Goal: Entertainment & Leisure: Consume media (video, audio)

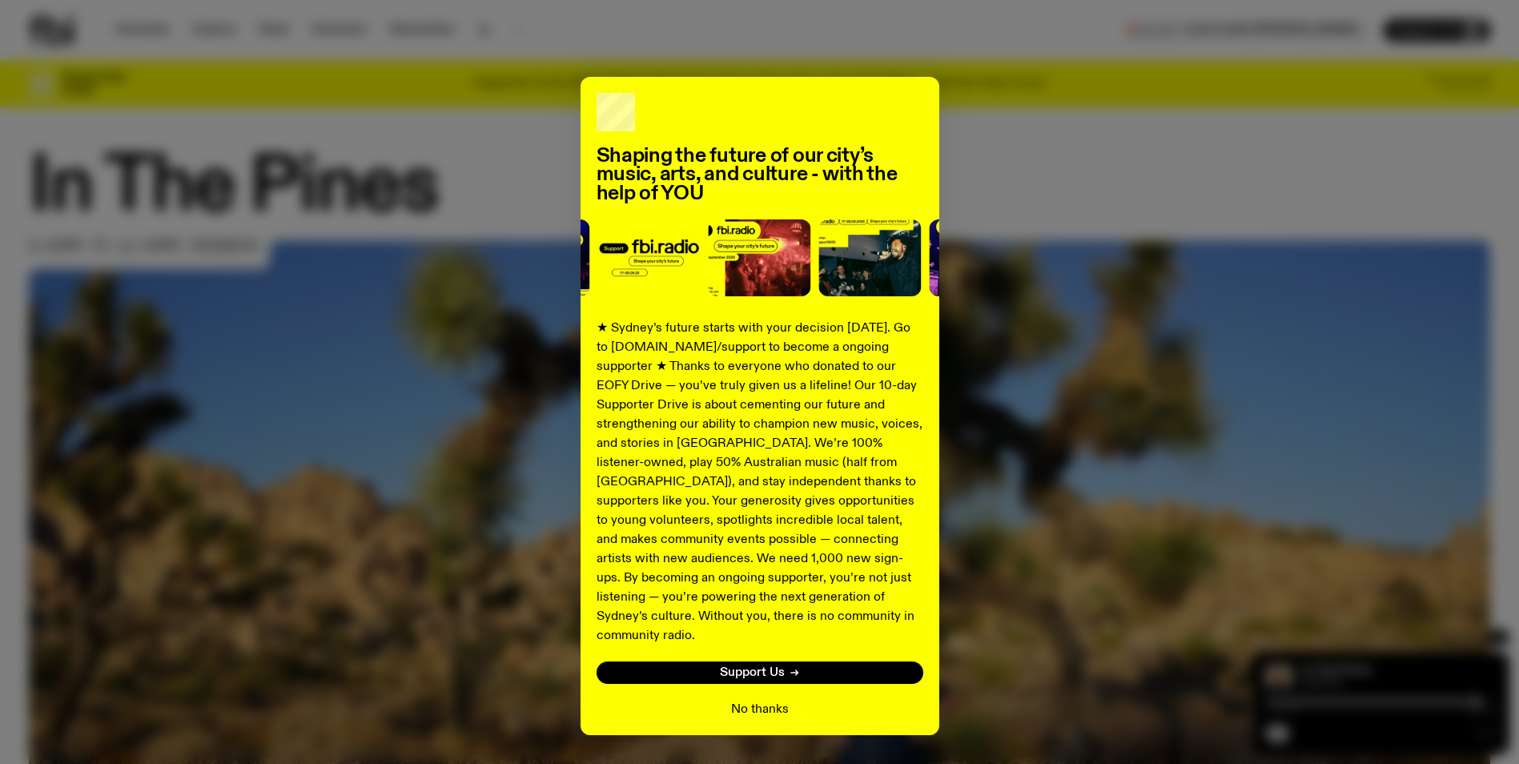
click at [760, 700] on button "No thanks" at bounding box center [760, 709] width 58 height 19
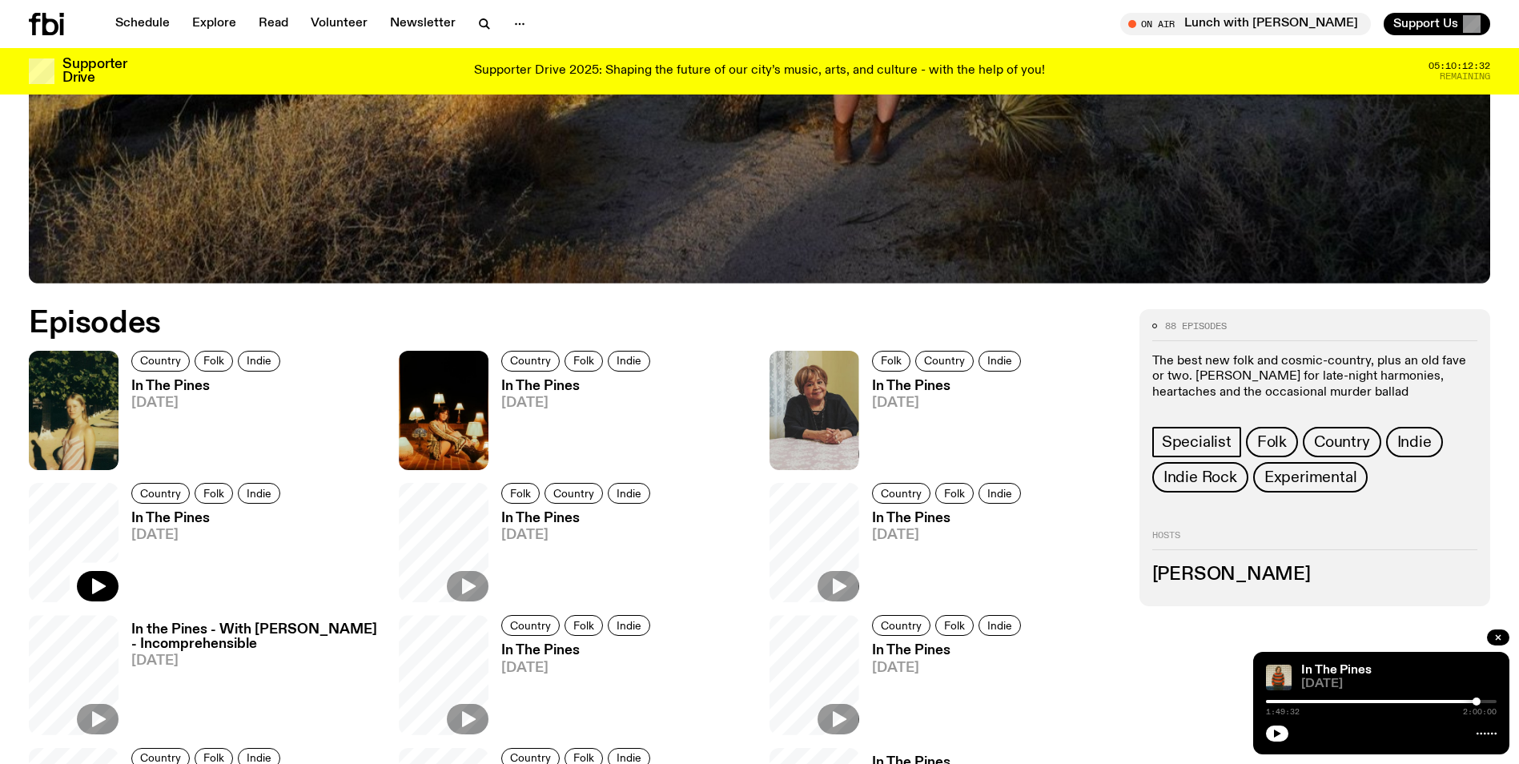
scroll to position [795, 0]
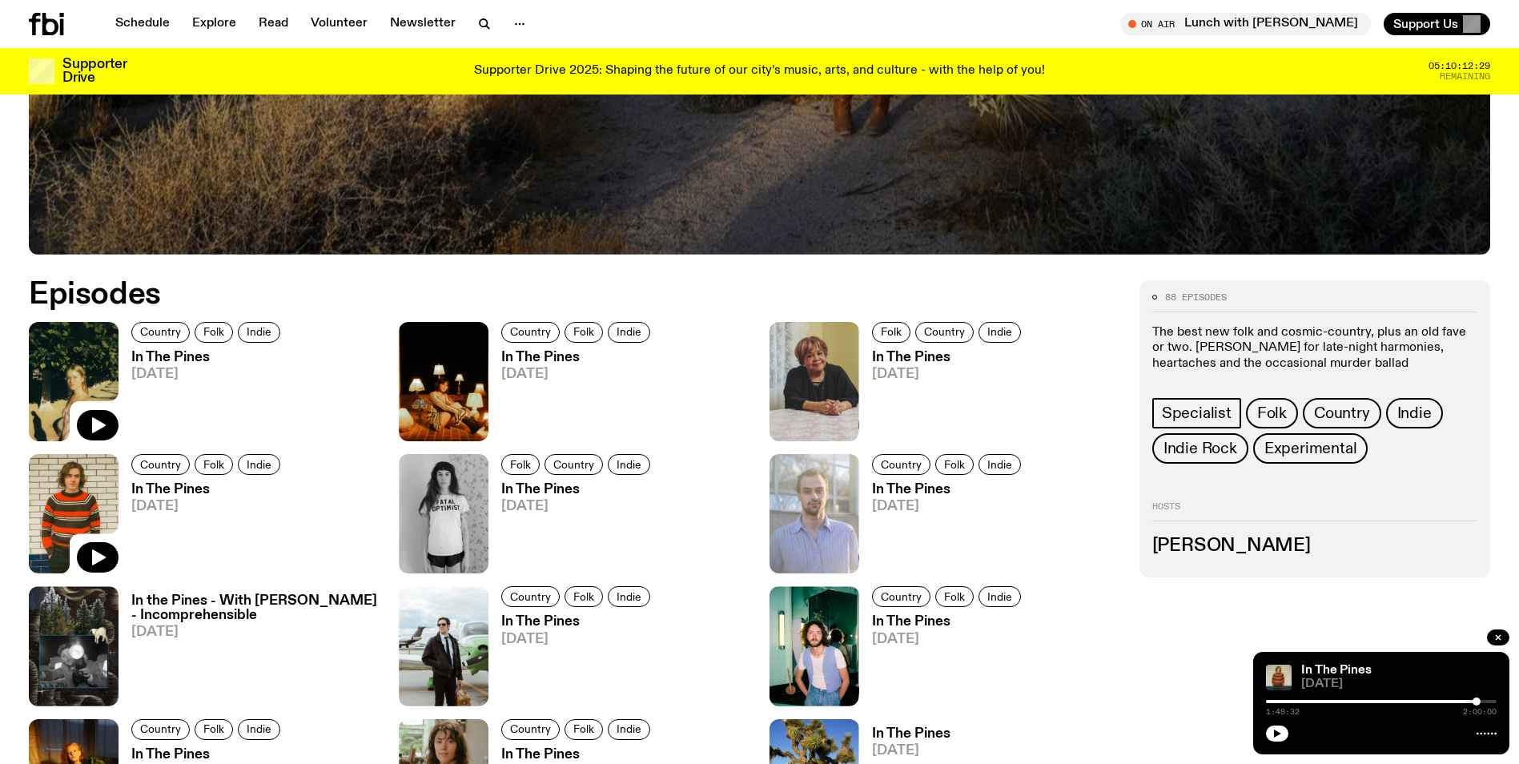
click at [59, 366] on img at bounding box center [74, 381] width 90 height 119
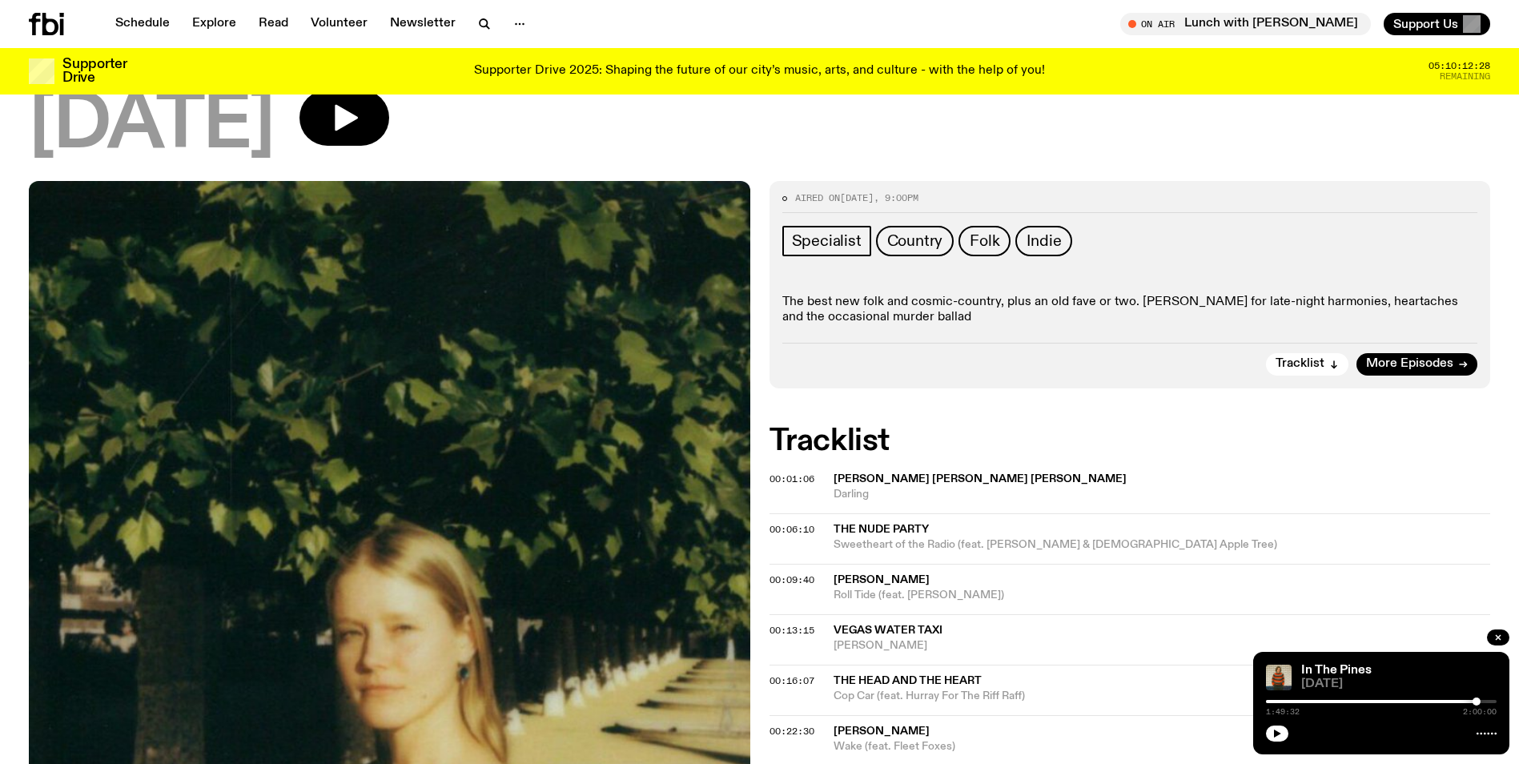
scroll to position [157, 0]
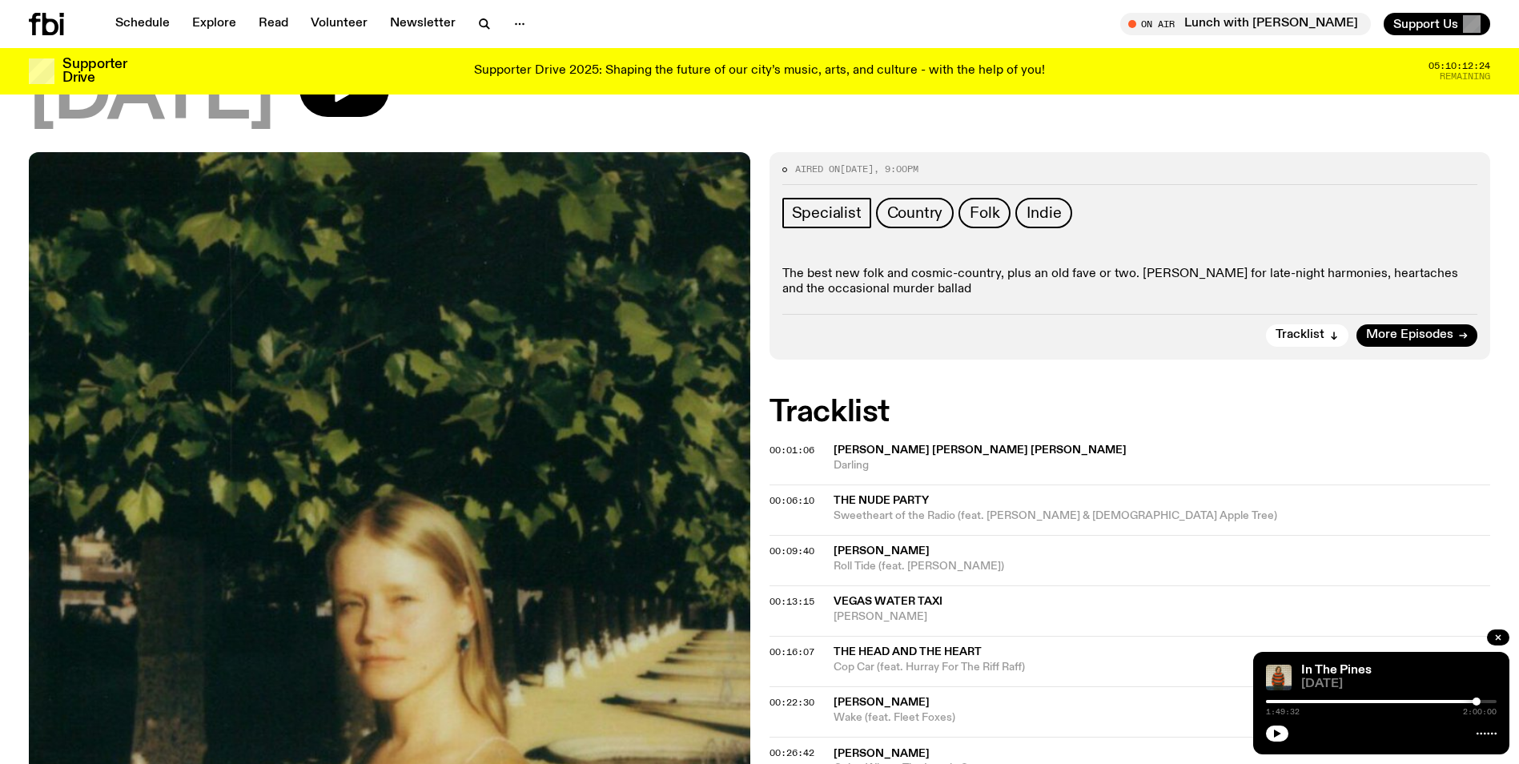
click at [861, 463] on span "Darling" at bounding box center [1161, 465] width 657 height 15
click at [902, 452] on span "[PERSON_NAME] [PERSON_NAME] [PERSON_NAME]" at bounding box center [979, 449] width 293 height 11
click at [786, 448] on span "00:01:06" at bounding box center [791, 449] width 45 height 13
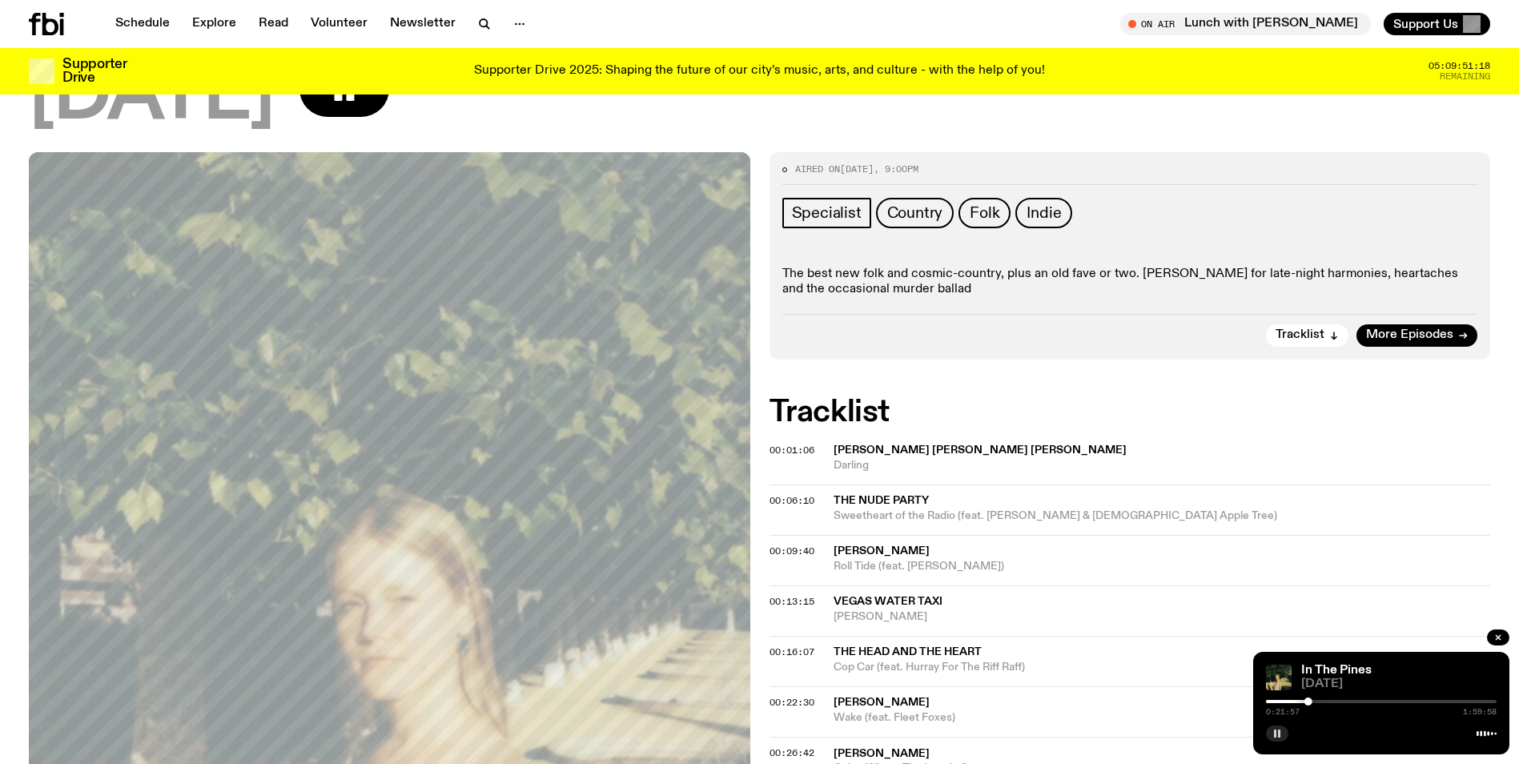
click at [1275, 732] on icon "button" at bounding box center [1277, 733] width 10 height 10
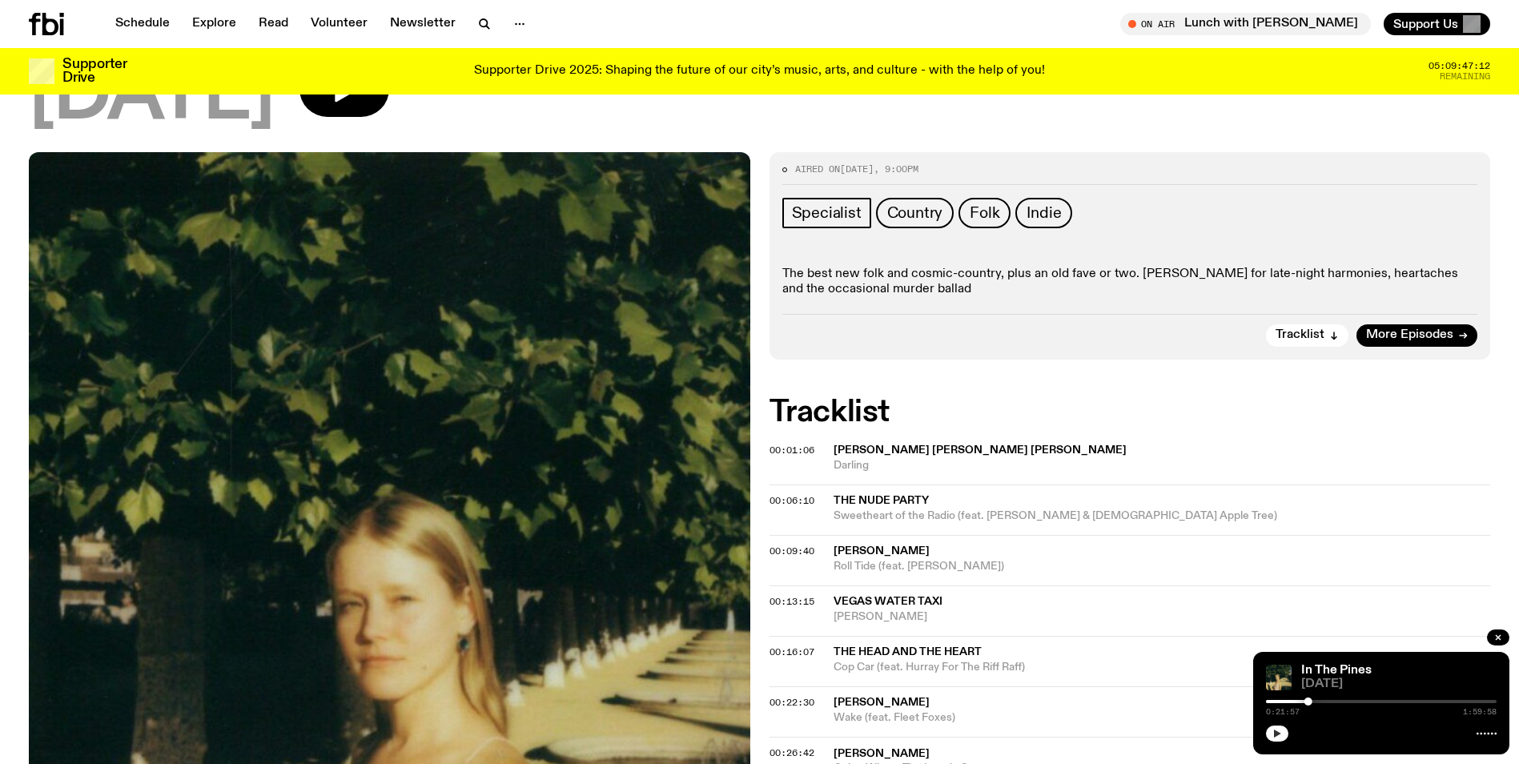
click at [1279, 733] on icon "button" at bounding box center [1277, 733] width 7 height 8
